Goal: Information Seeking & Learning: Learn about a topic

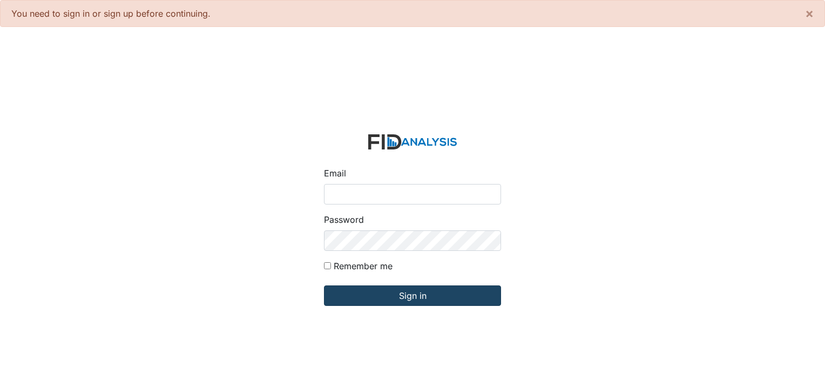
type input "[PERSON_NAME][EMAIL_ADDRESS][DOMAIN_NAME]"
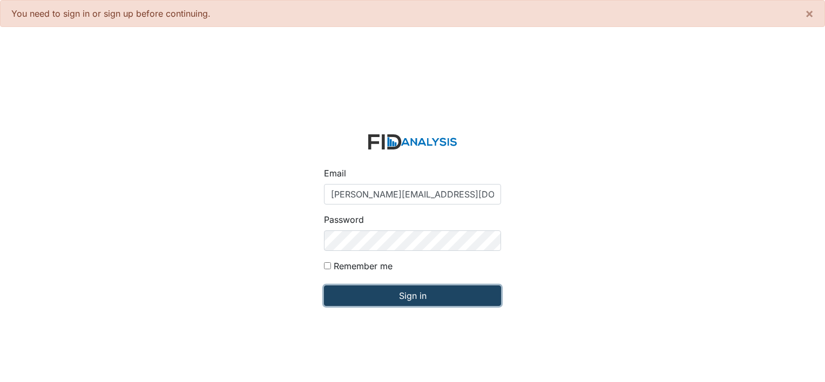
click at [375, 292] on input "Sign in" at bounding box center [412, 296] width 177 height 21
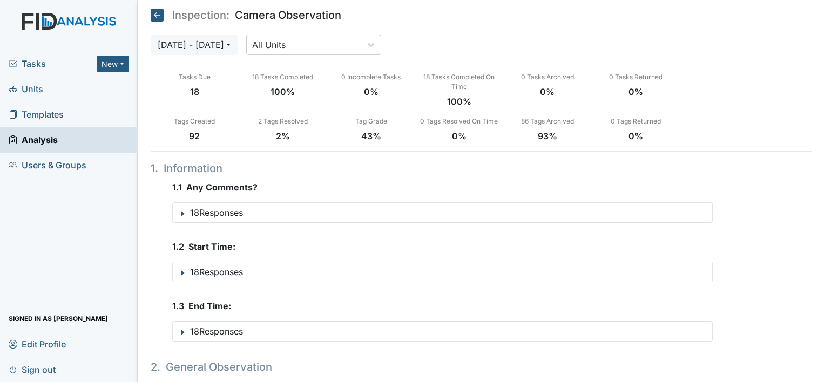
click at [34, 89] on span "Units" at bounding box center [26, 89] width 35 height 17
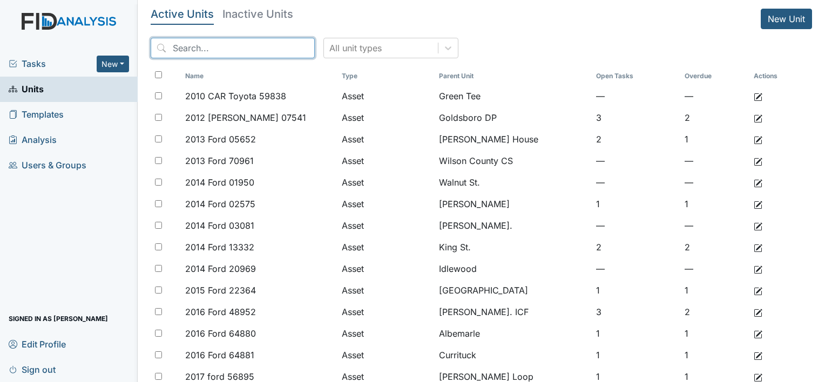
click at [241, 43] on input "search" at bounding box center [233, 48] width 164 height 21
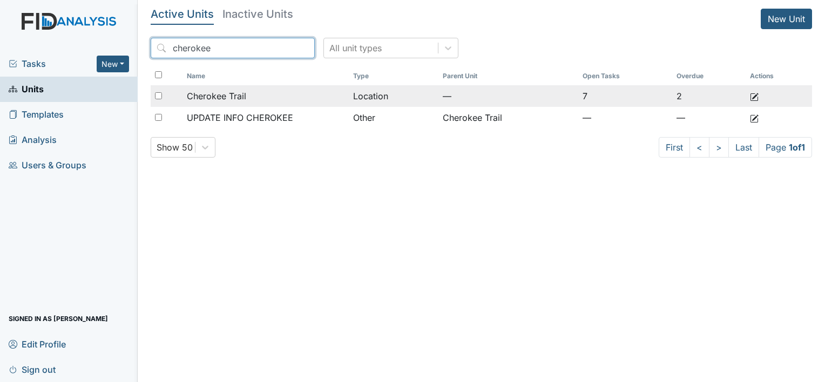
type input "cherokee"
click at [231, 101] on span "Cherokee Trail" at bounding box center [216, 96] width 59 height 13
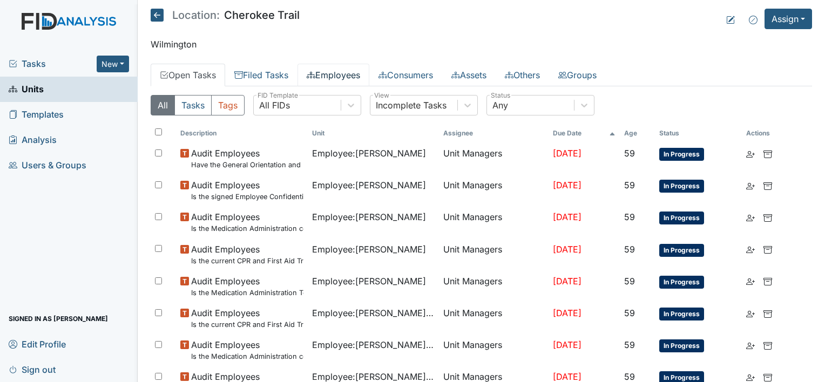
click at [345, 75] on link "Employees" at bounding box center [333, 75] width 72 height 23
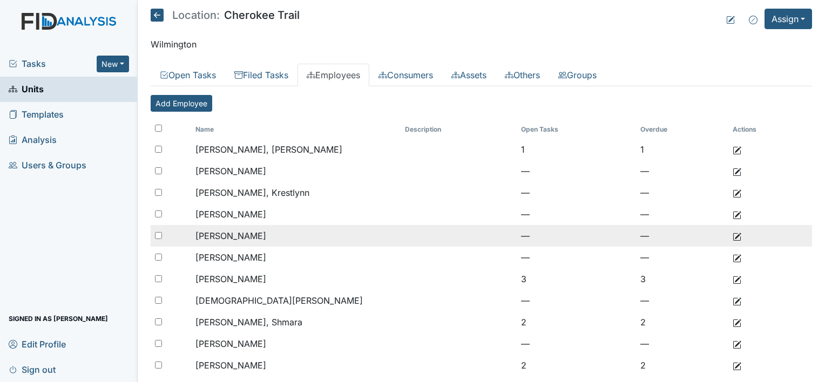
click at [241, 236] on span "Cherry, Teresa" at bounding box center [230, 236] width 71 height 11
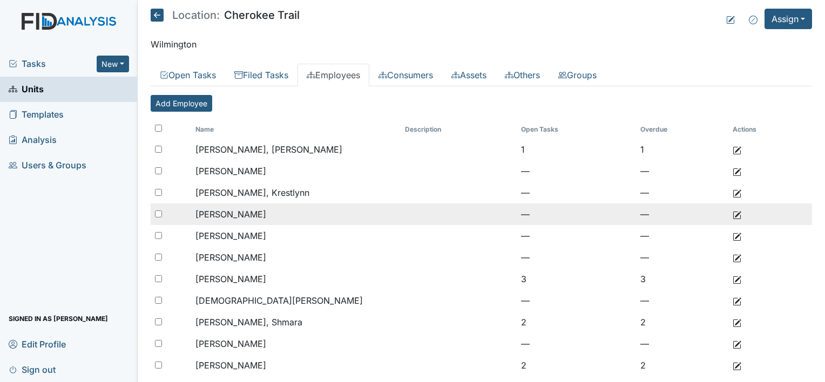
click at [233, 214] on span "Brice, Phillip" at bounding box center [230, 214] width 71 height 11
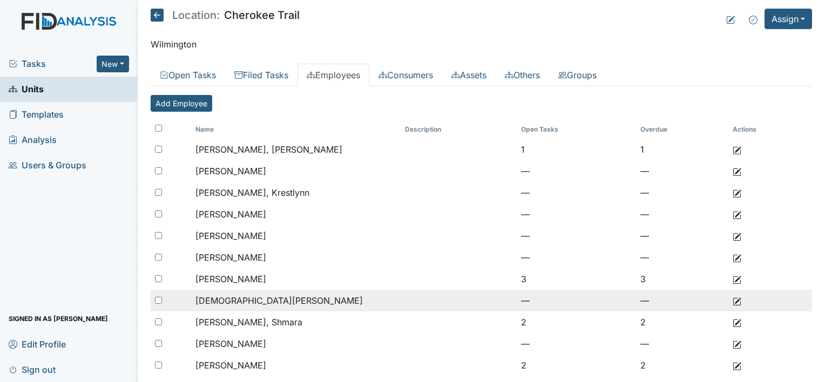
click at [250, 302] on span "Gay, Christopher" at bounding box center [278, 300] width 167 height 11
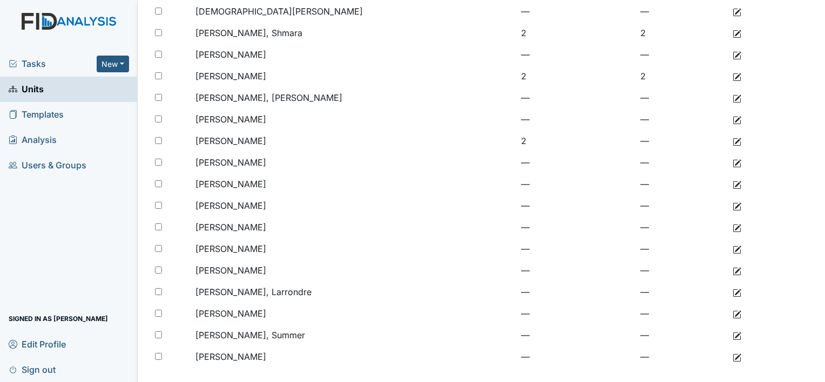
scroll to position [300, 0]
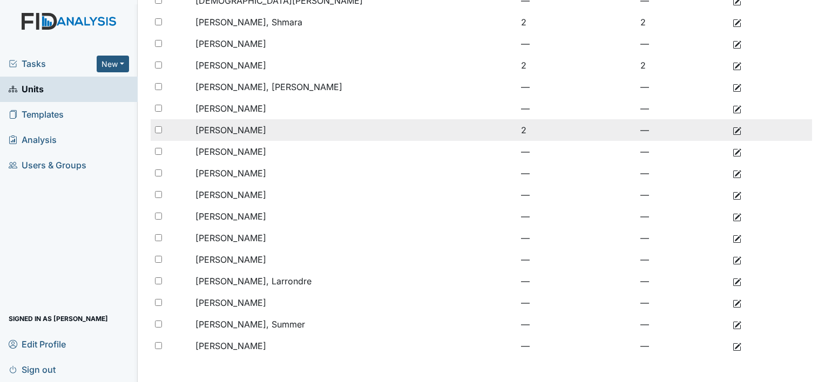
click at [238, 130] on span "[PERSON_NAME]" at bounding box center [230, 130] width 71 height 11
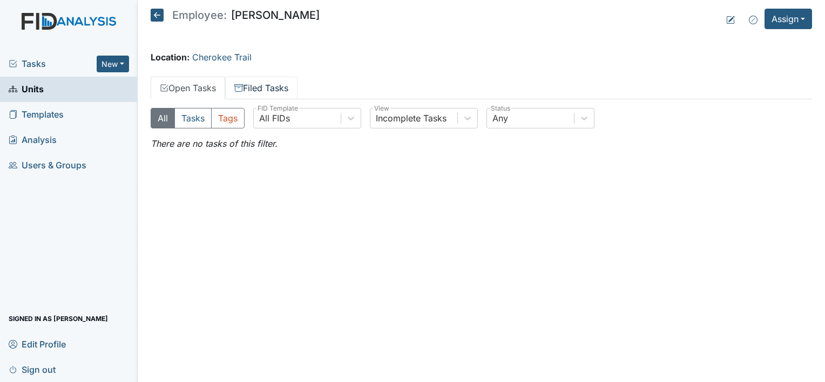
click at [275, 84] on link "Filed Tasks" at bounding box center [261, 88] width 72 height 23
click at [268, 94] on link "Filed Tasks" at bounding box center [261, 88] width 72 height 23
click at [269, 89] on link "Filed Tasks" at bounding box center [261, 88] width 72 height 23
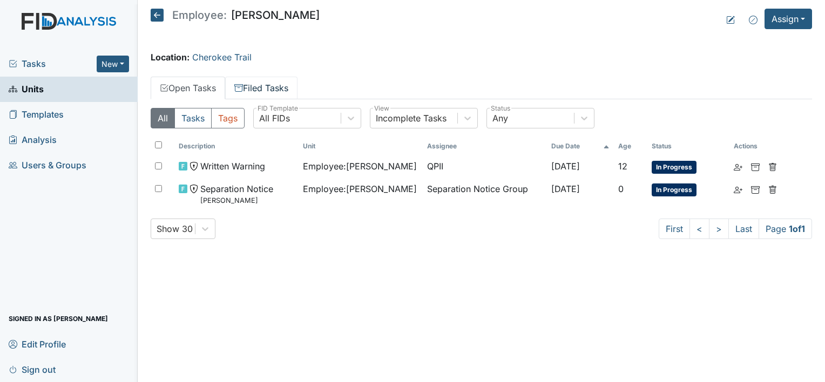
click at [281, 86] on link "Filed Tasks" at bounding box center [261, 88] width 72 height 23
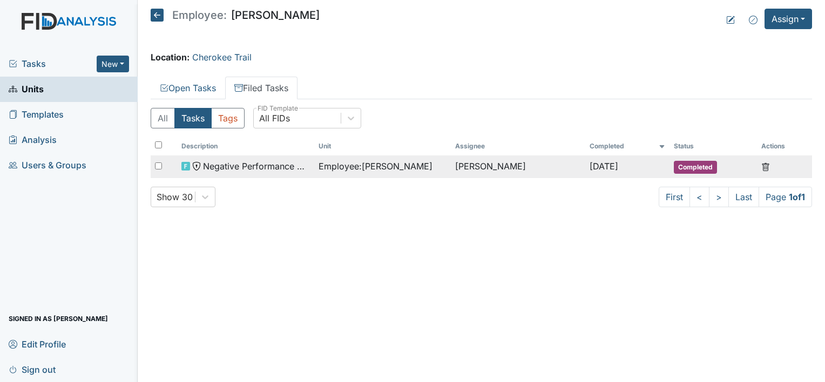
click at [257, 168] on span "Negative Performance Review" at bounding box center [256, 166] width 107 height 13
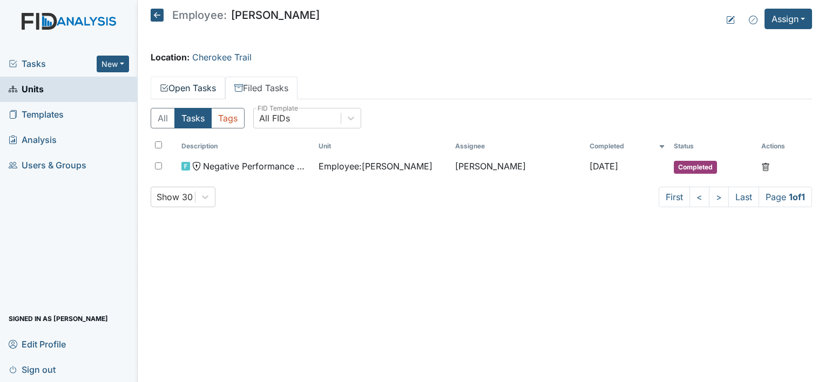
click at [195, 95] on link "Open Tasks" at bounding box center [188, 88] width 74 height 23
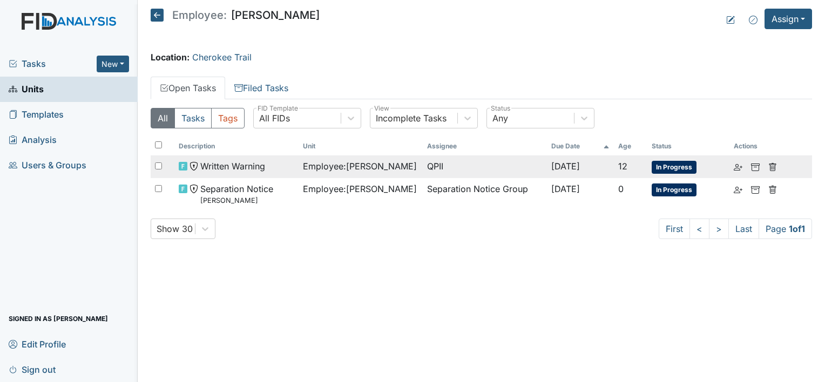
click at [259, 170] on span "Written Warning" at bounding box center [232, 166] width 65 height 13
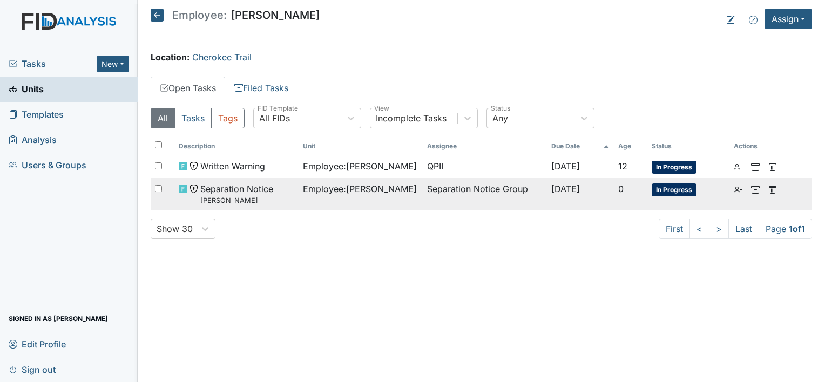
click at [221, 192] on span "Separation Notice Daryl" at bounding box center [236, 193] width 73 height 23
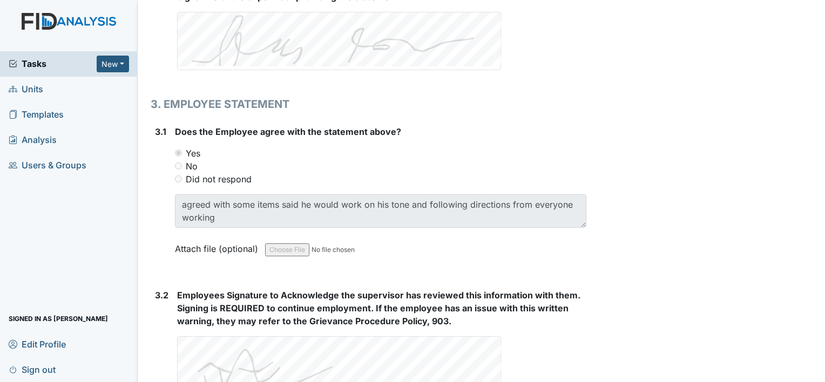
scroll to position [1663, 0]
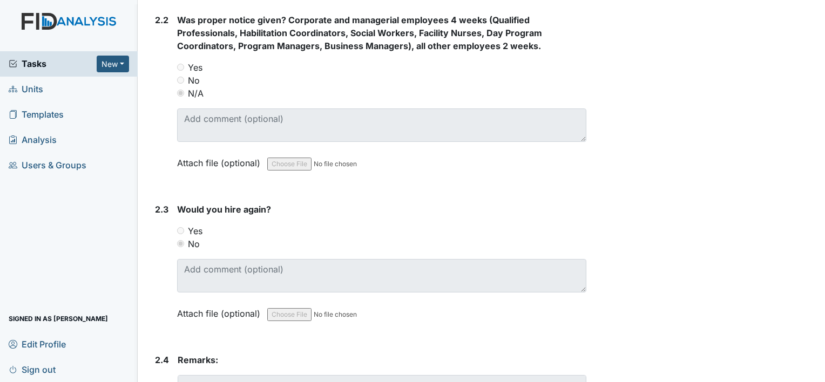
scroll to position [904, 0]
